Goal: Navigation & Orientation: Find specific page/section

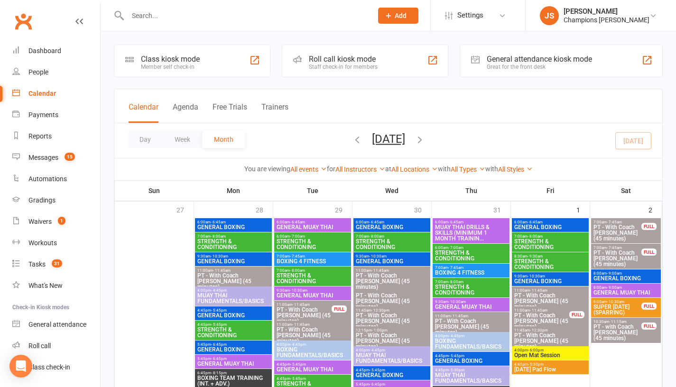
scroll to position [612, 0]
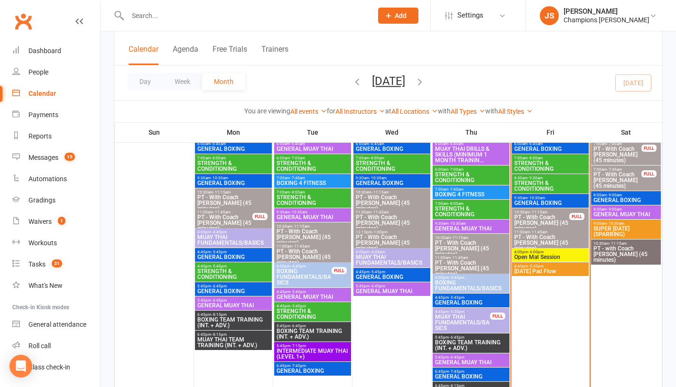
click at [521, 251] on span "4:00pm - 6:00pm" at bounding box center [550, 252] width 73 height 4
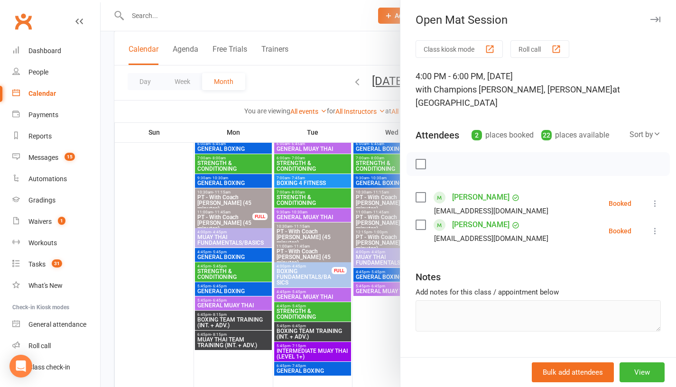
click at [158, 267] on div at bounding box center [389, 193] width 576 height 387
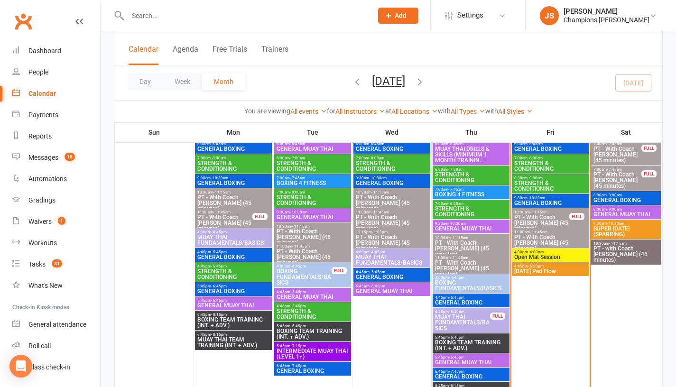
click at [558, 275] on div "4:45pm - 5:30pm [DATE] Pad Flow" at bounding box center [550, 269] width 77 height 14
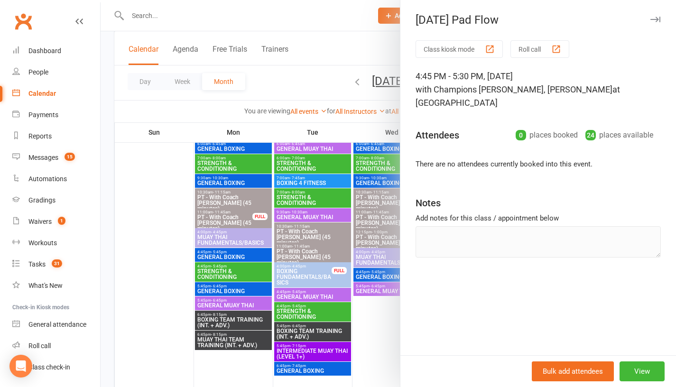
click at [158, 231] on div at bounding box center [389, 193] width 576 height 387
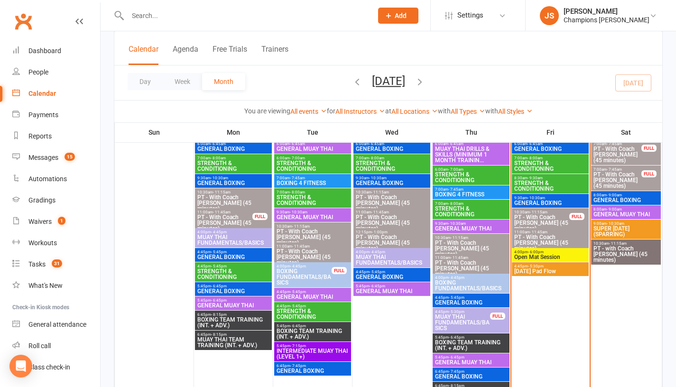
click at [628, 200] on span "GENERAL BOXING" at bounding box center [626, 200] width 66 height 6
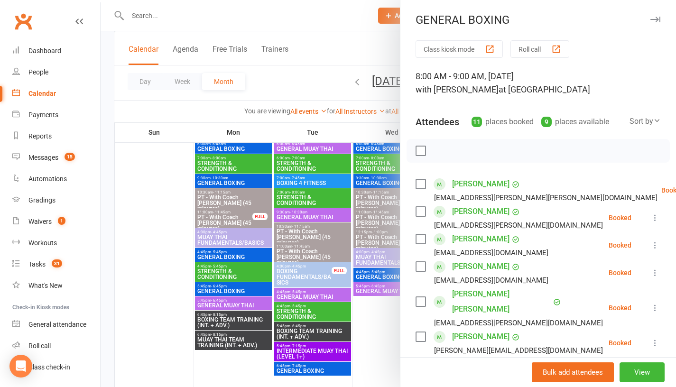
click at [464, 242] on link "[PERSON_NAME]" at bounding box center [480, 239] width 57 height 15
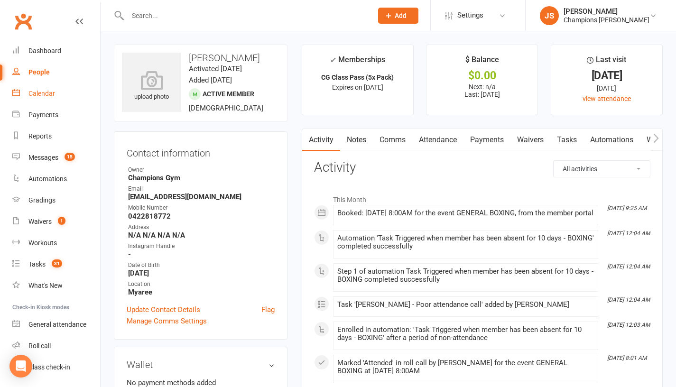
click at [38, 91] on div "Calendar" at bounding box center [41, 94] width 27 height 8
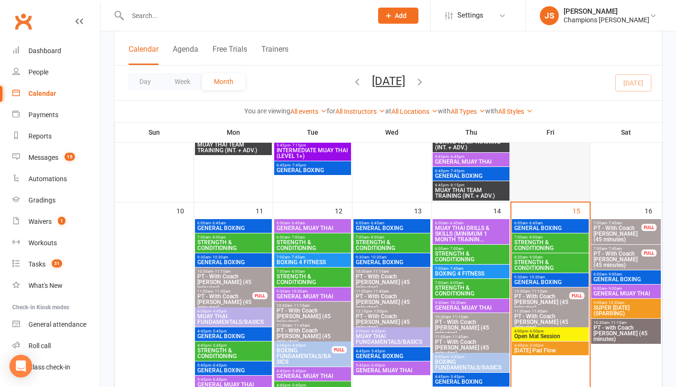
scroll to position [535, 0]
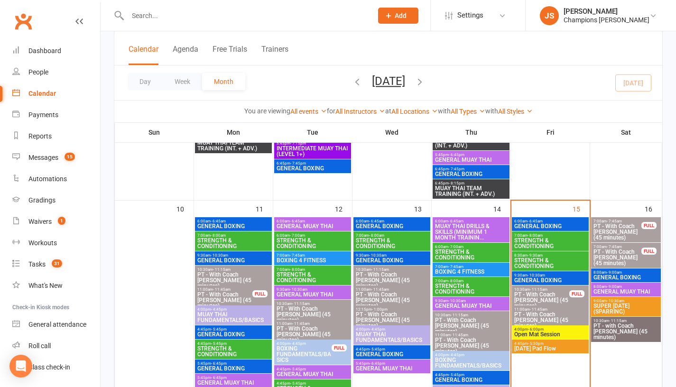
click at [619, 290] on span "GENERAL MUAY THAI" at bounding box center [626, 292] width 66 height 6
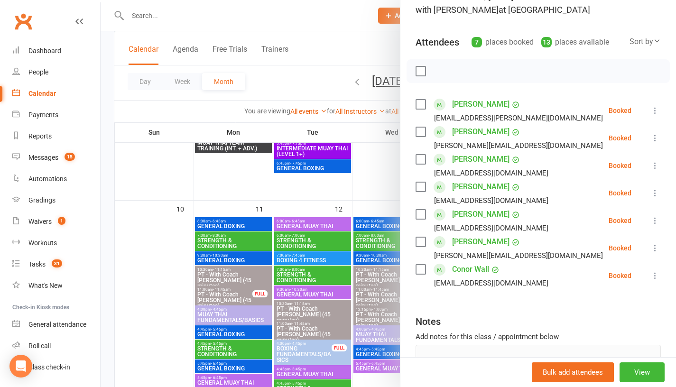
scroll to position [81, 0]
click at [374, 191] on div at bounding box center [389, 193] width 576 height 387
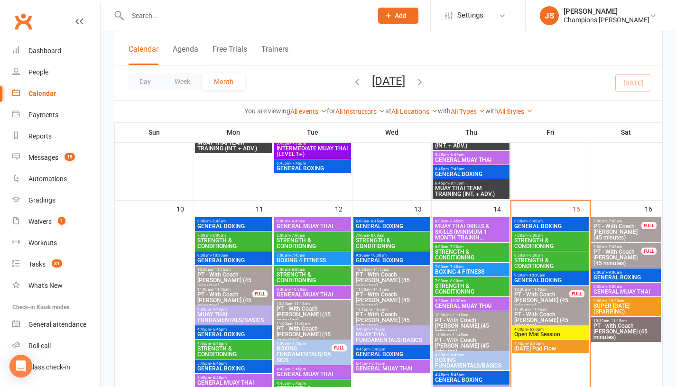
click at [631, 305] on span "SUPER [DATE] (SPARRING)" at bounding box center [626, 308] width 66 height 11
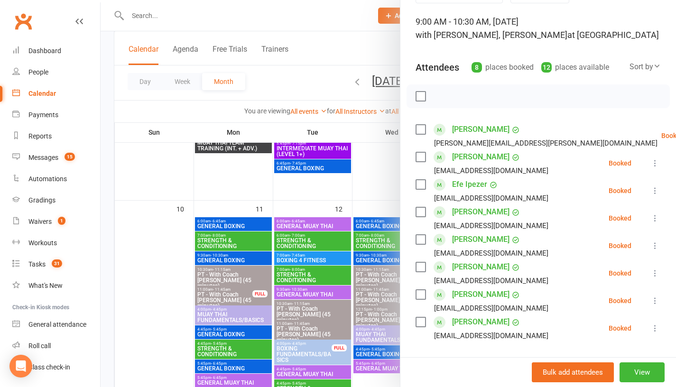
scroll to position [60, 0]
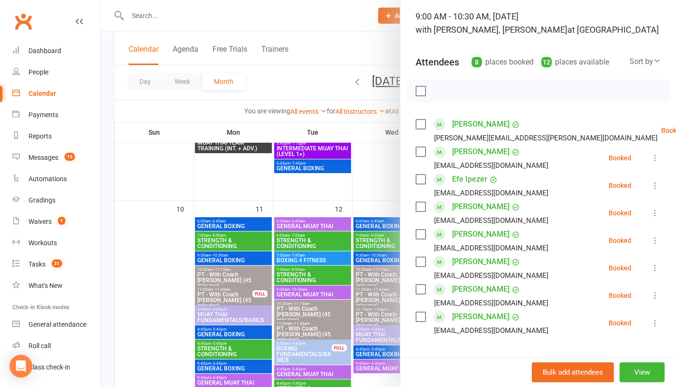
click at [363, 186] on div at bounding box center [389, 193] width 576 height 387
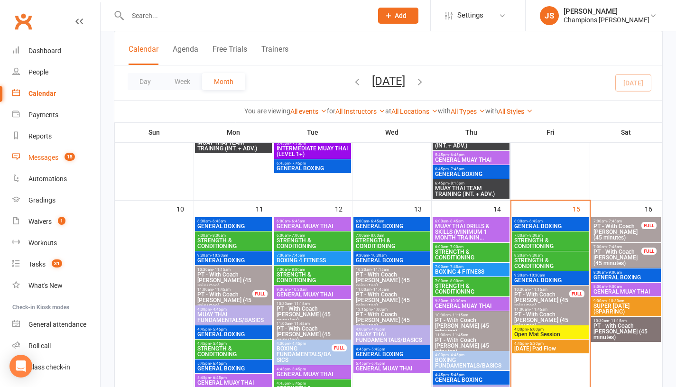
click at [74, 155] on span "15" at bounding box center [70, 157] width 10 height 8
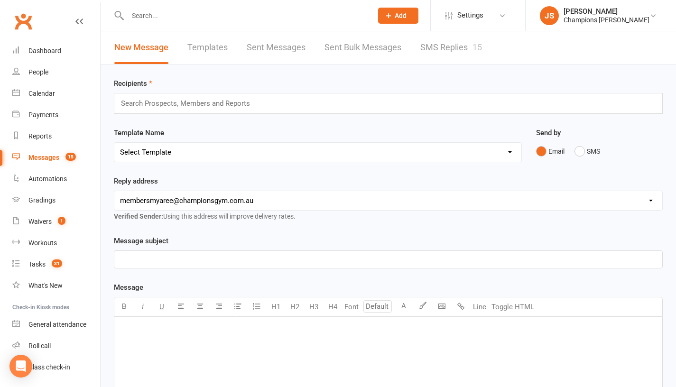
click at [462, 48] on link "SMS Replies 15" at bounding box center [451, 47] width 62 height 33
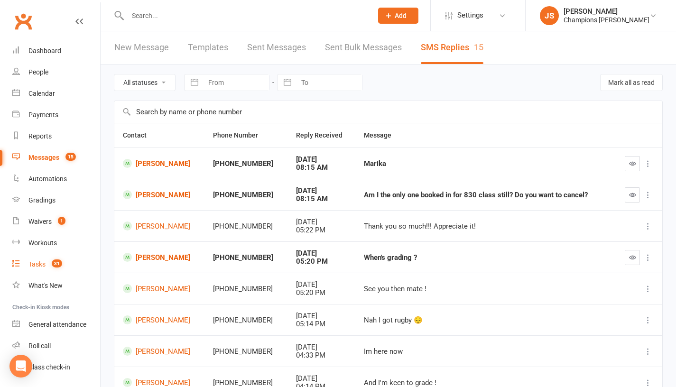
click at [39, 267] on div "Tasks" at bounding box center [36, 265] width 17 height 8
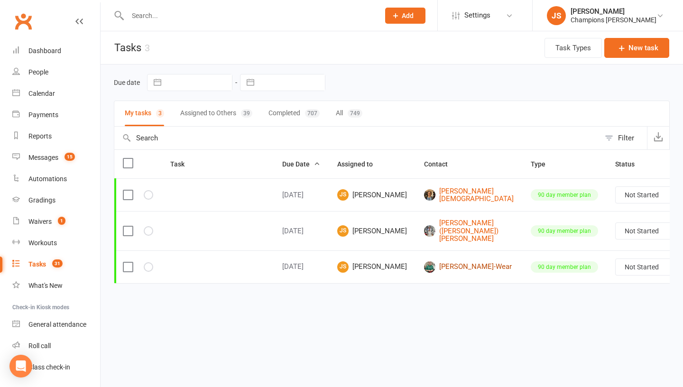
click at [424, 264] on link "[PERSON_NAME]-Wear" at bounding box center [469, 266] width 90 height 11
